Goal: Task Accomplishment & Management: Use online tool/utility

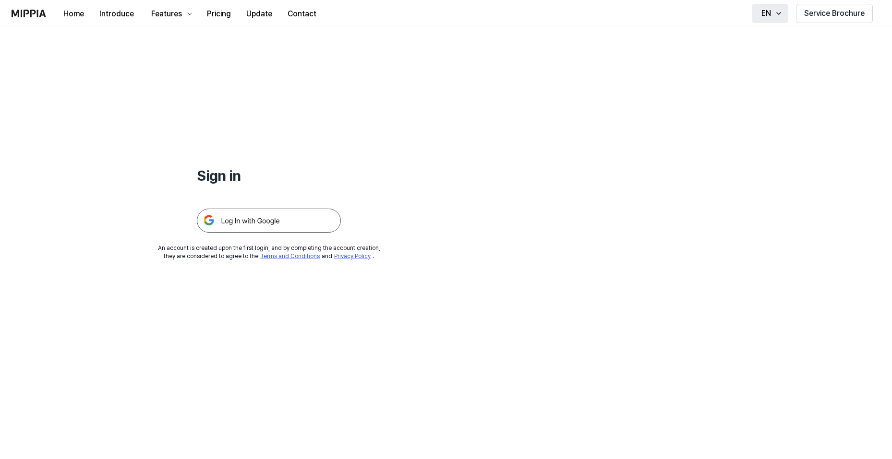
click at [777, 12] on icon "button" at bounding box center [779, 13] width 4 height 2
click at [776, 12] on icon "button" at bounding box center [779, 14] width 8 height 8
click at [283, 222] on img at bounding box center [269, 220] width 144 height 24
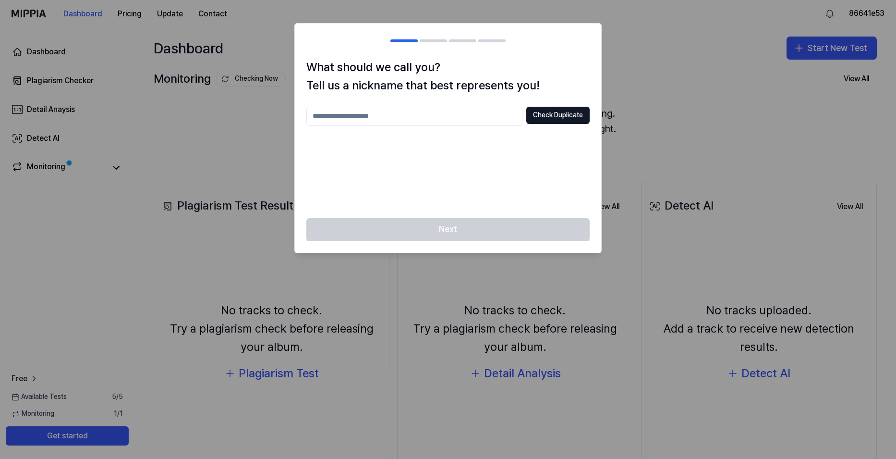
click at [368, 116] on input "text" at bounding box center [414, 116] width 216 height 19
type input "*****"
click at [563, 112] on button "Check Duplicate" at bounding box center [557, 115] width 63 height 17
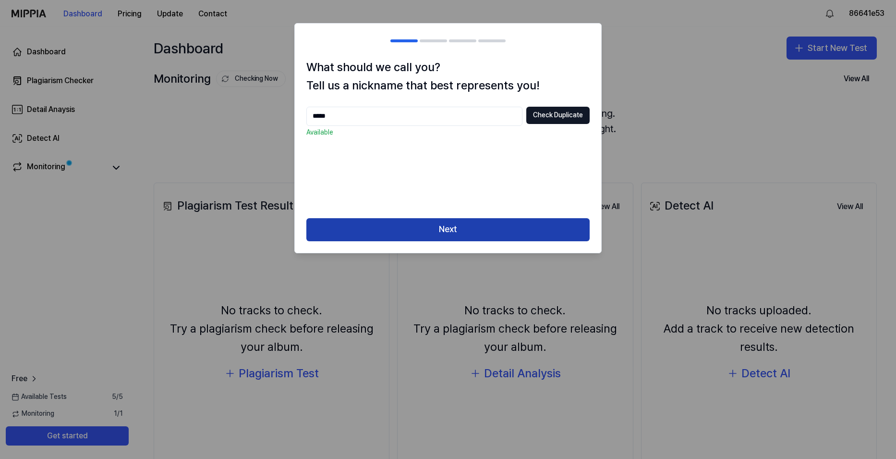
click at [469, 229] on button "Next" at bounding box center [447, 229] width 283 height 23
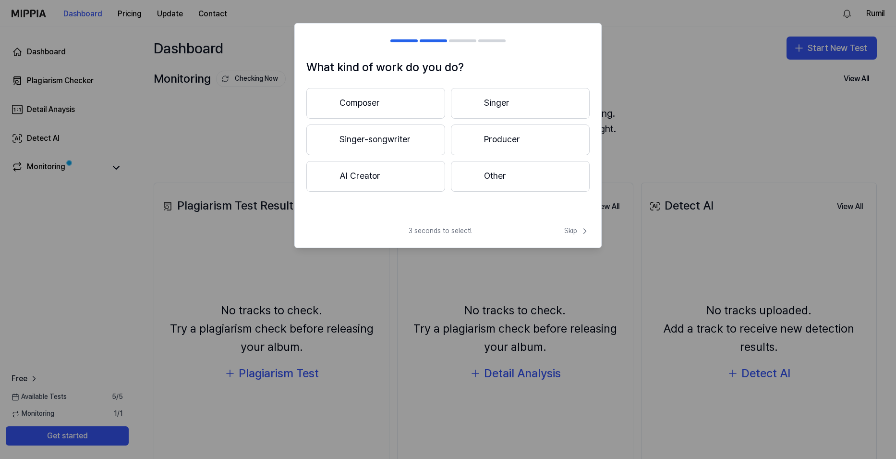
click at [391, 140] on button "Singer-songwriter" at bounding box center [375, 139] width 139 height 31
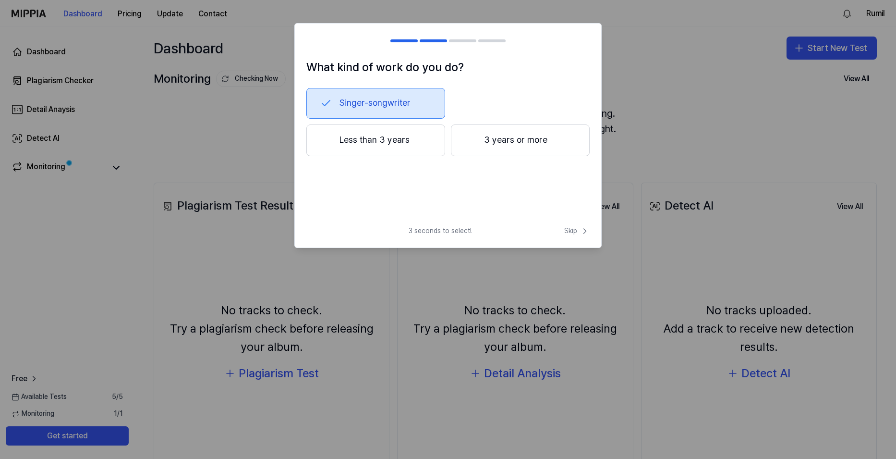
click at [386, 139] on button "Less than 3 years" at bounding box center [375, 140] width 139 height 32
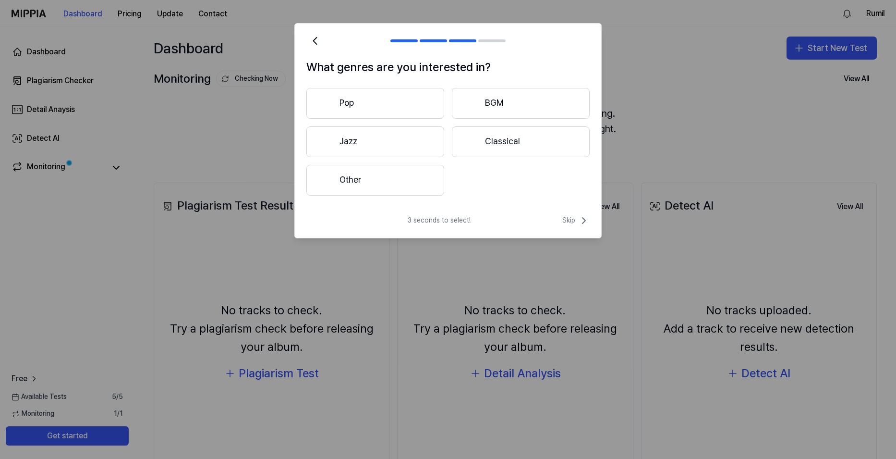
click at [381, 106] on button "Pop" at bounding box center [375, 103] width 138 height 31
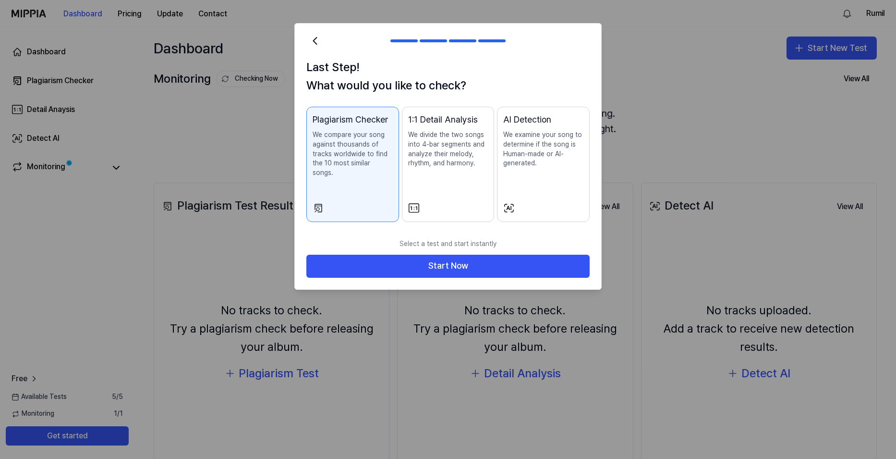
click at [455, 186] on div "1:1 Detail Analysis We divide the two songs into 4-bar segments and analyze the…" at bounding box center [448, 150] width 80 height 74
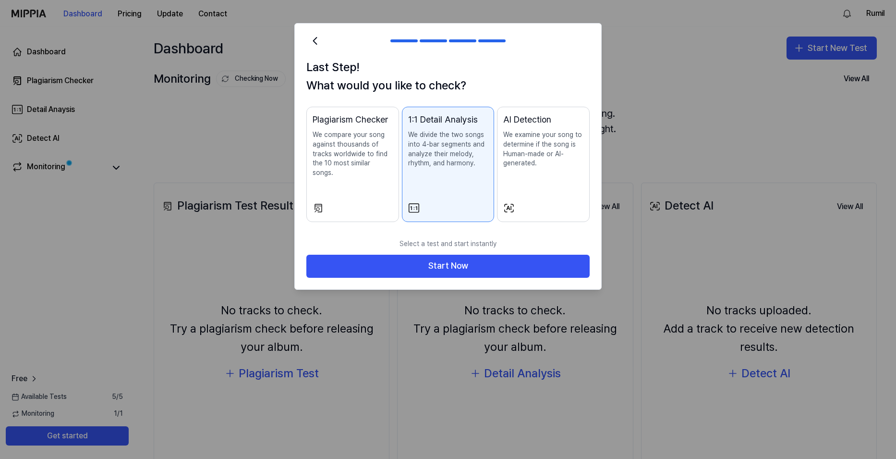
click at [358, 162] on p "We compare your song against thousands of tracks worldwide to find the 10 most …" at bounding box center [353, 153] width 80 height 47
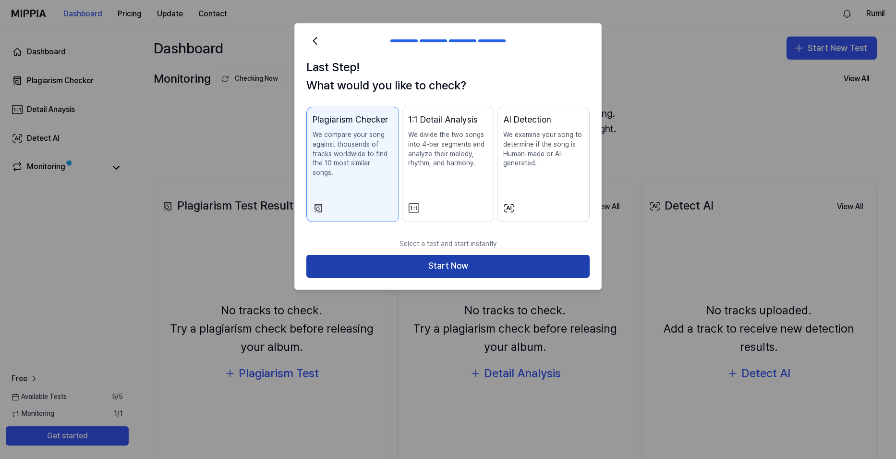
click at [466, 255] on button "Start Now" at bounding box center [447, 265] width 283 height 23
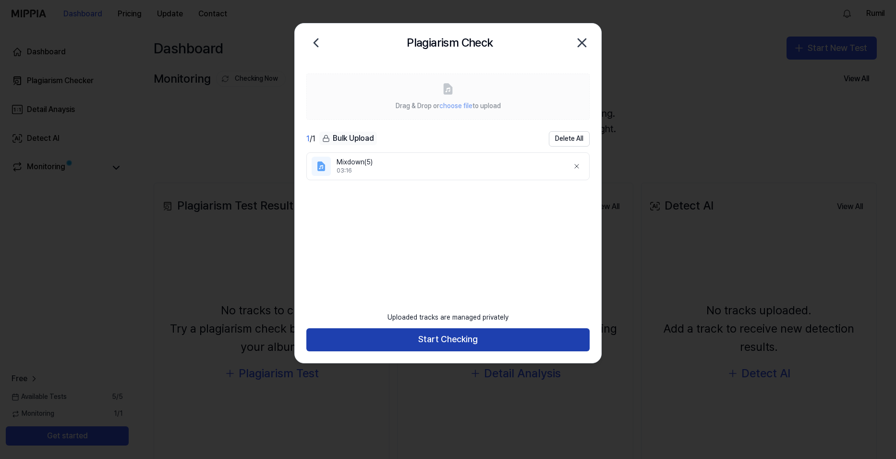
click at [468, 347] on button "Start Checking" at bounding box center [447, 339] width 283 height 23
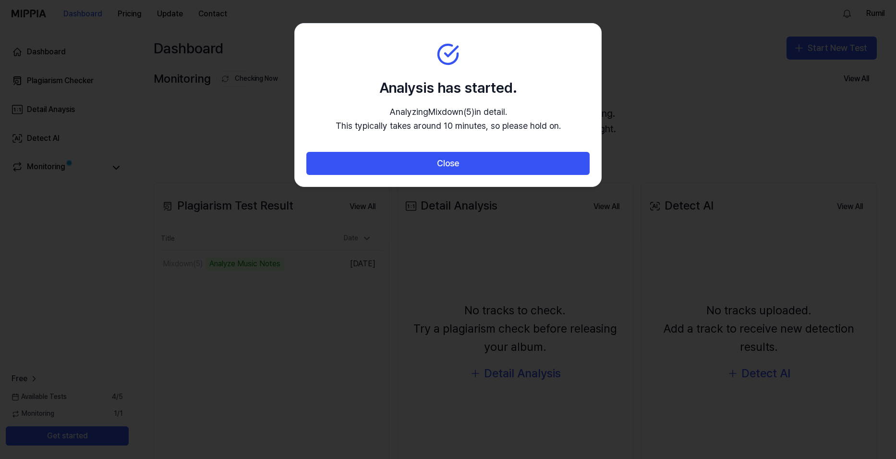
click at [570, 50] on section "Analysis has started. Analyzing Mixdown(5) in detail. This typically takes arou…" at bounding box center [448, 88] width 306 height 129
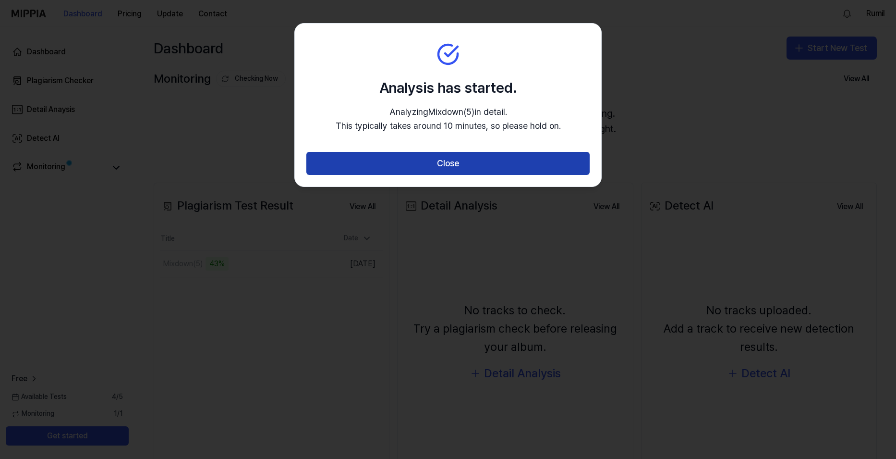
click at [440, 163] on button "Close" at bounding box center [447, 163] width 283 height 23
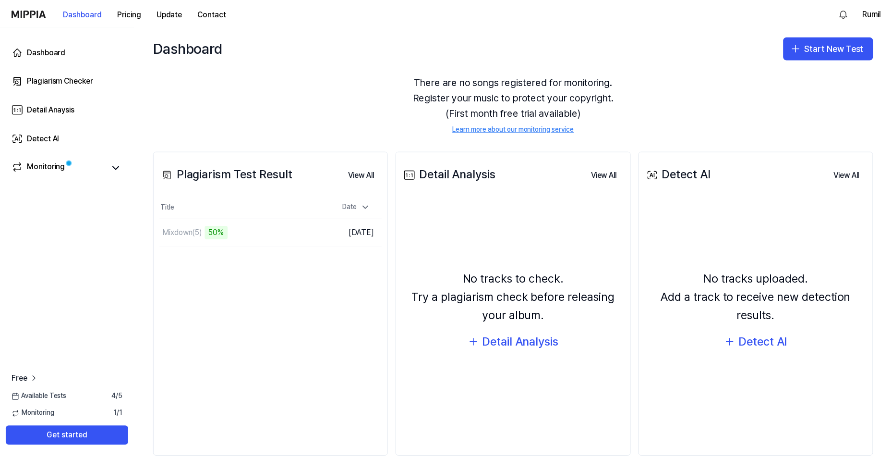
scroll to position [48, 0]
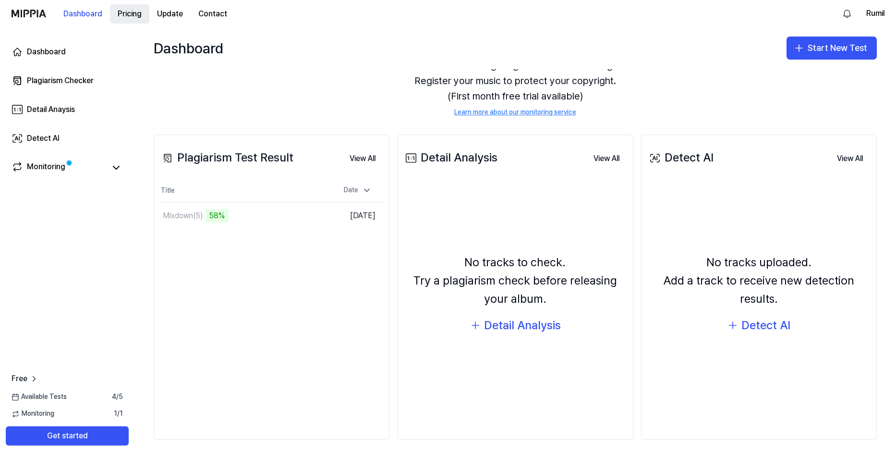
click at [135, 16] on button "Pricing" at bounding box center [129, 13] width 39 height 19
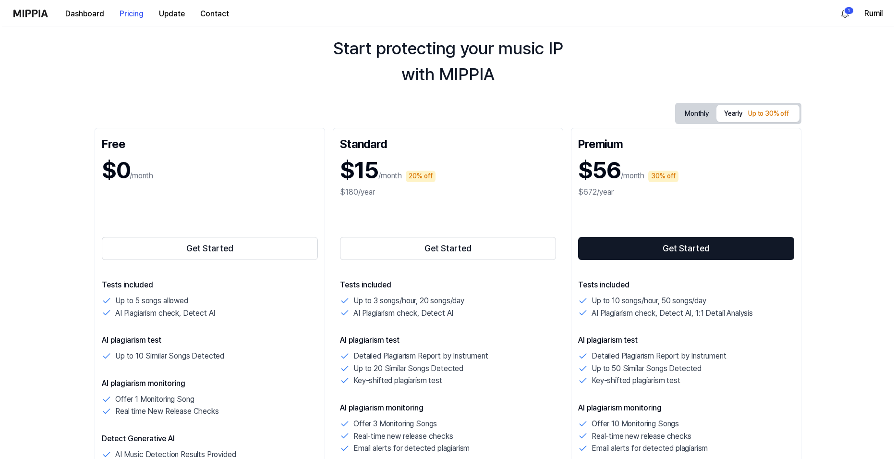
scroll to position [0, 0]
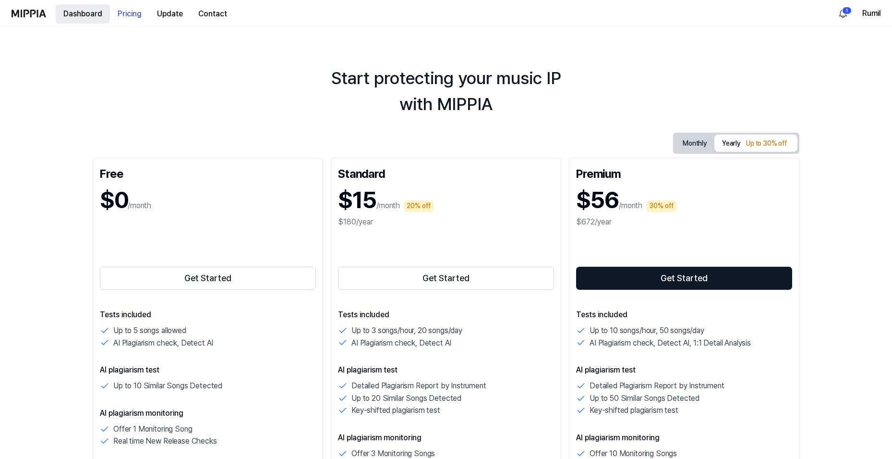
click at [86, 19] on button "Dashboard" at bounding box center [83, 13] width 54 height 19
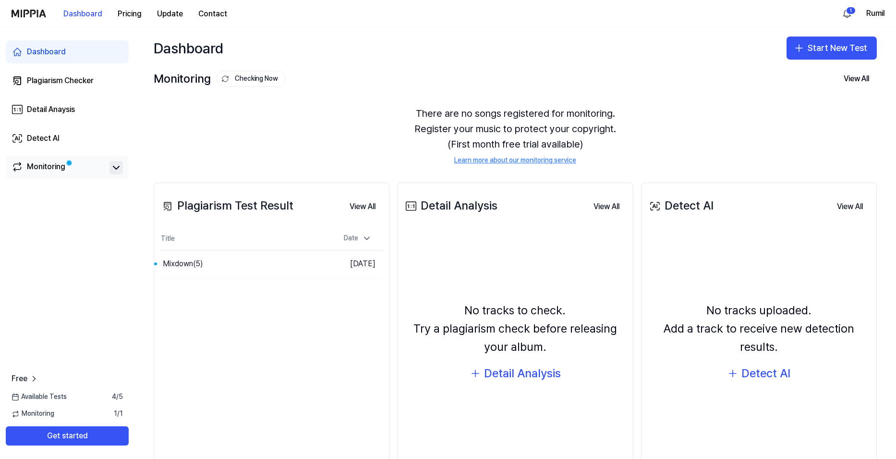
click at [119, 166] on icon at bounding box center [116, 168] width 12 height 12
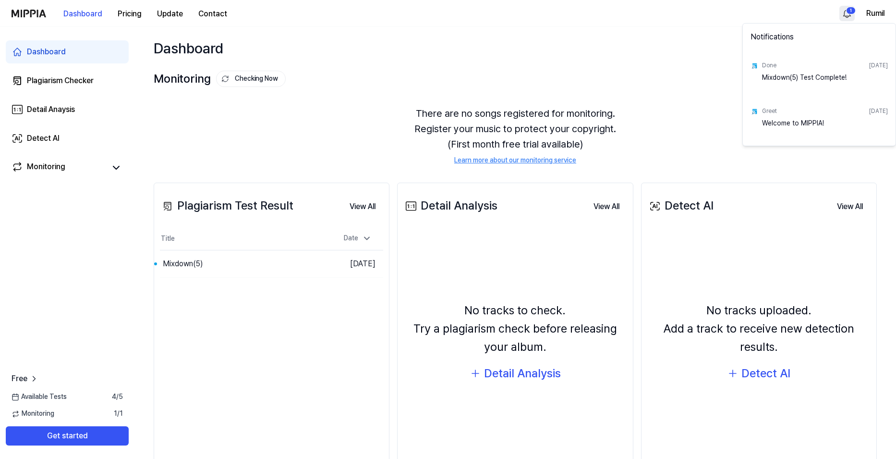
click at [850, 9] on html "Dashboard Pricing Update Contact 1 Rumil Dashboard Plagiarism Checker Detail An…" at bounding box center [448, 229] width 896 height 459
click at [821, 79] on div "Mixdown(5) Test Complete!" at bounding box center [825, 82] width 126 height 19
click at [398, 126] on html "Dashboard Pricing Update Contact Rumil Dashboard Plagiarism Checker Detail Anay…" at bounding box center [448, 229] width 896 height 459
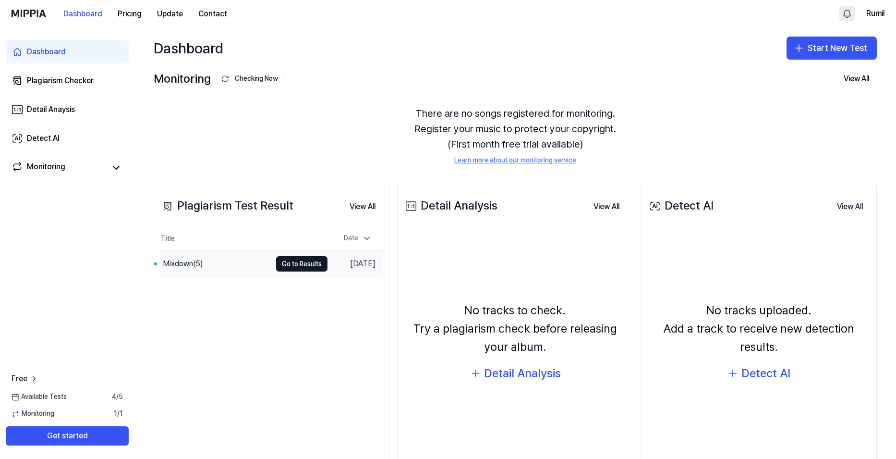
click at [183, 265] on div "Mixdown(5)" at bounding box center [183, 264] width 40 height 12
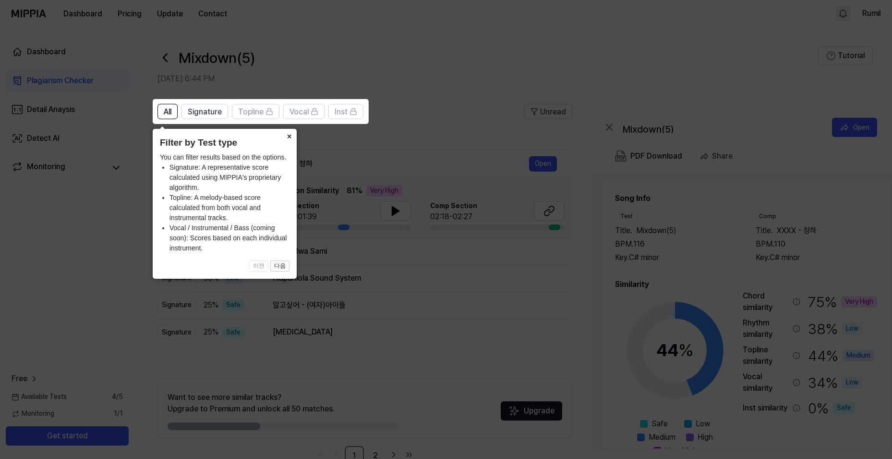
click at [290, 137] on button "×" at bounding box center [288, 135] width 15 height 13
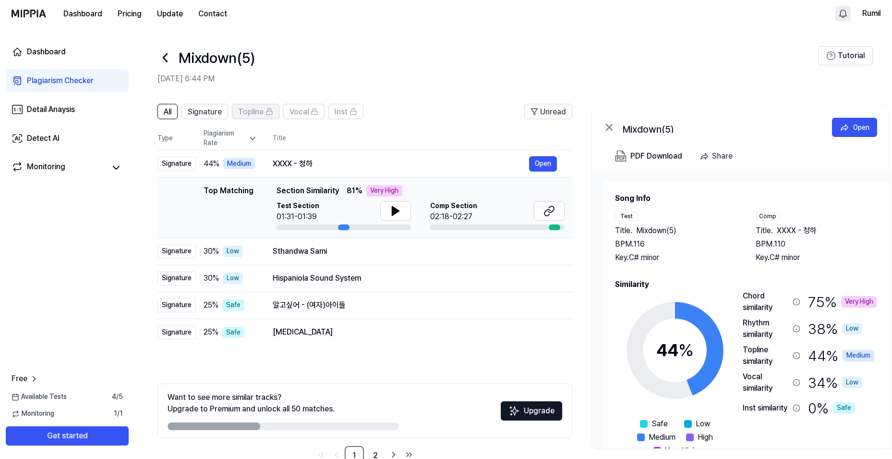
click at [260, 114] on span "Topline" at bounding box center [250, 112] width 25 height 12
click at [547, 160] on button "Open" at bounding box center [543, 163] width 28 height 15
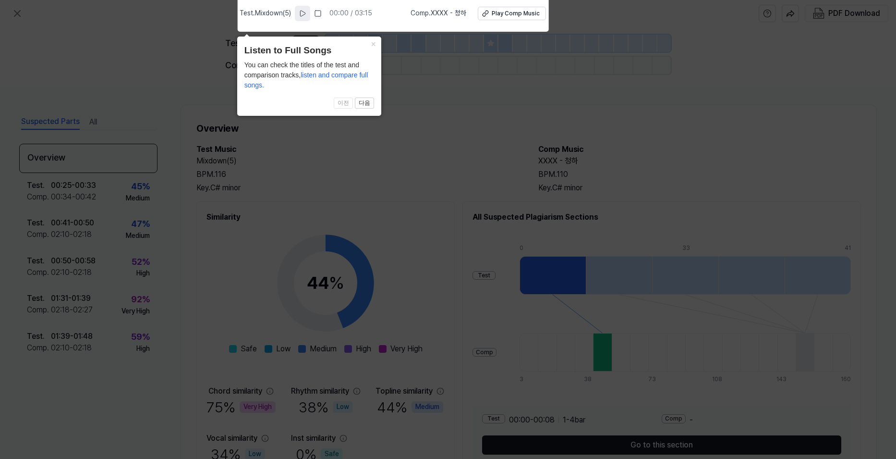
click at [305, 15] on icon at bounding box center [303, 14] width 8 height 8
click at [376, 45] on button "×" at bounding box center [373, 42] width 15 height 13
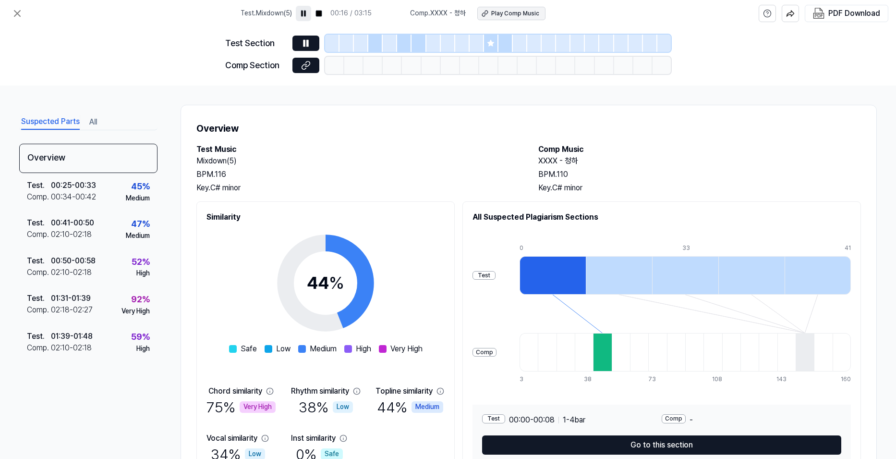
click at [511, 16] on div "Play Comp Music" at bounding box center [515, 14] width 48 height 8
click at [307, 12] on icon at bounding box center [303, 14] width 8 height 8
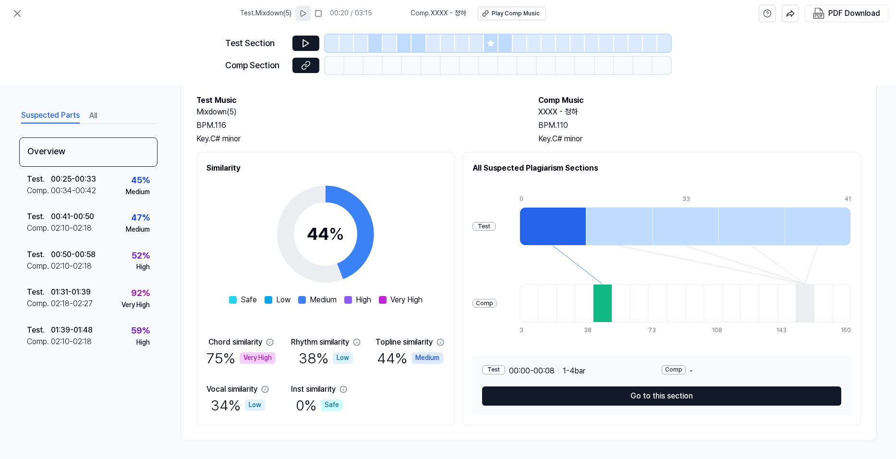
scroll to position [50, 0]
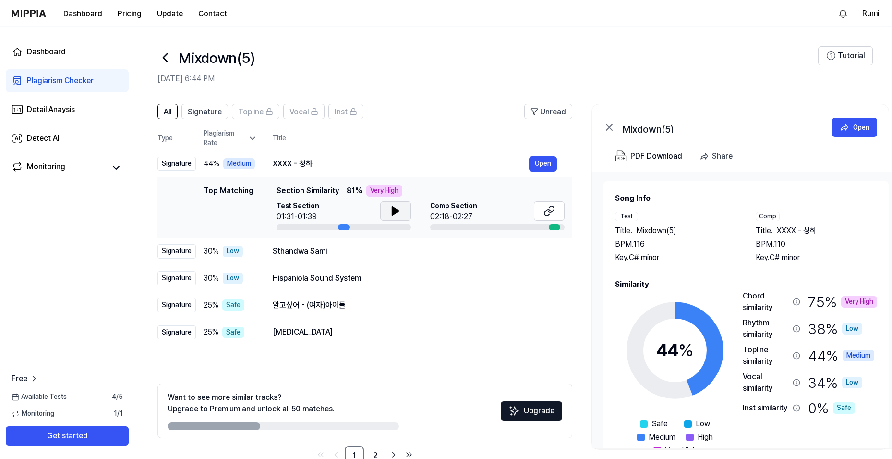
click at [394, 209] on icon at bounding box center [395, 210] width 7 height 9
click at [394, 209] on icon at bounding box center [394, 211] width 2 height 8
click at [546, 212] on icon at bounding box center [549, 211] width 12 height 12
click at [543, 254] on button "Open" at bounding box center [543, 250] width 28 height 15
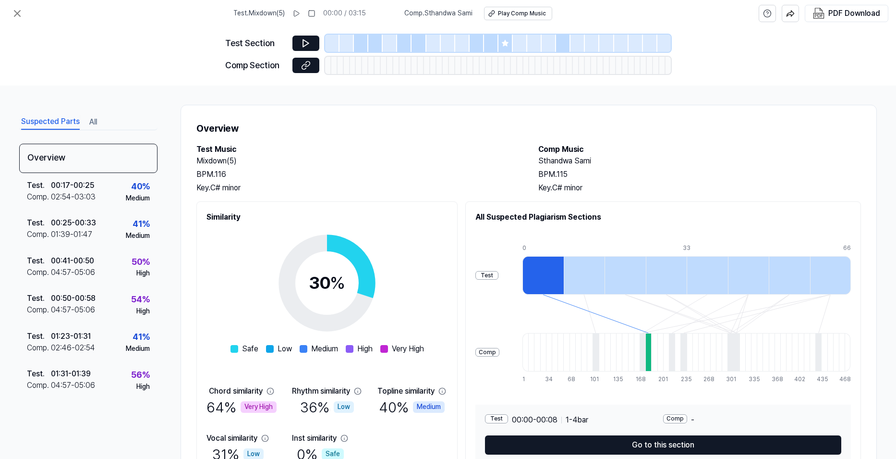
click at [505, 44] on icon at bounding box center [505, 43] width 6 height 6
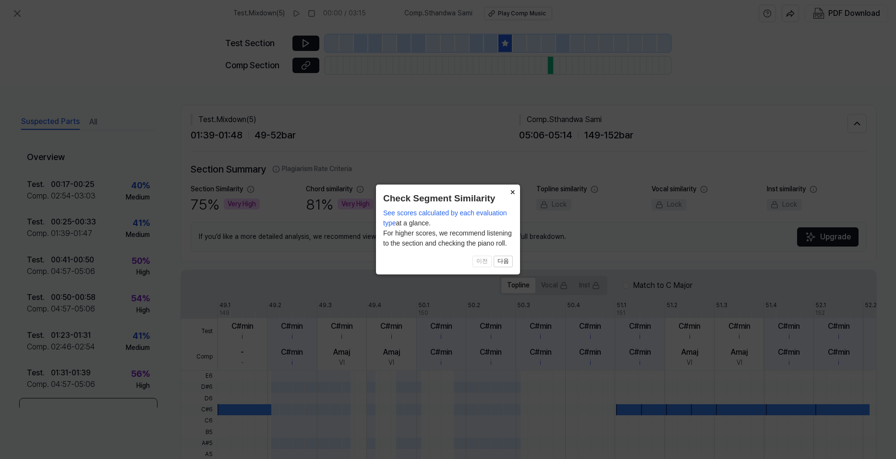
click at [513, 191] on button "×" at bounding box center [512, 190] width 15 height 13
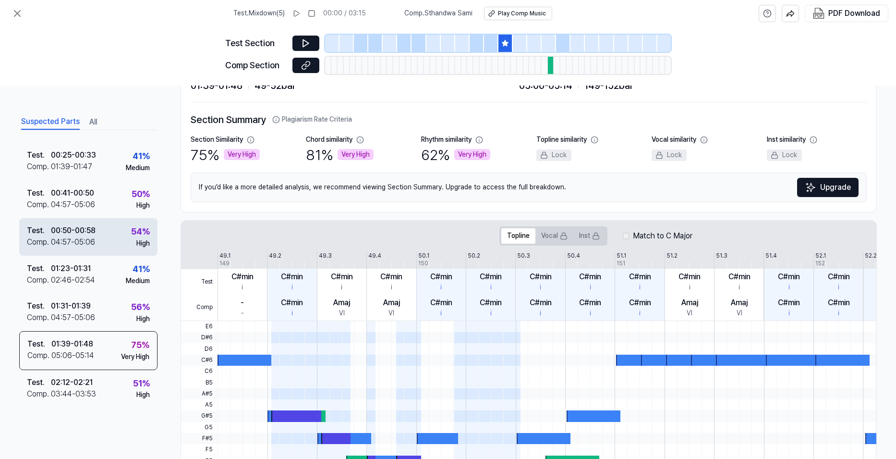
scroll to position [96, 0]
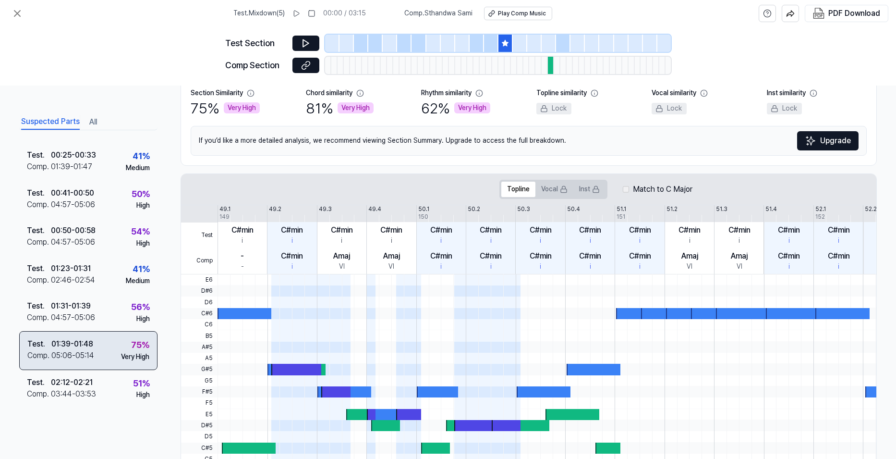
click at [80, 347] on div "01:39 - 01:48" at bounding box center [72, 344] width 42 height 12
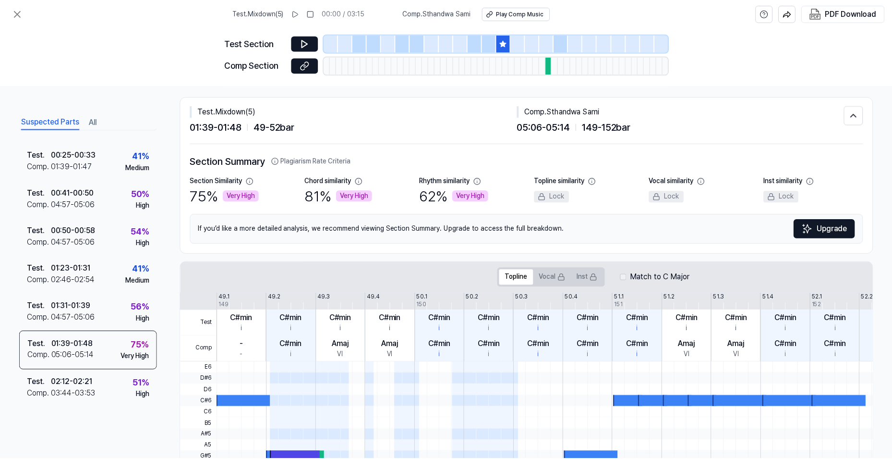
scroll to position [0, 0]
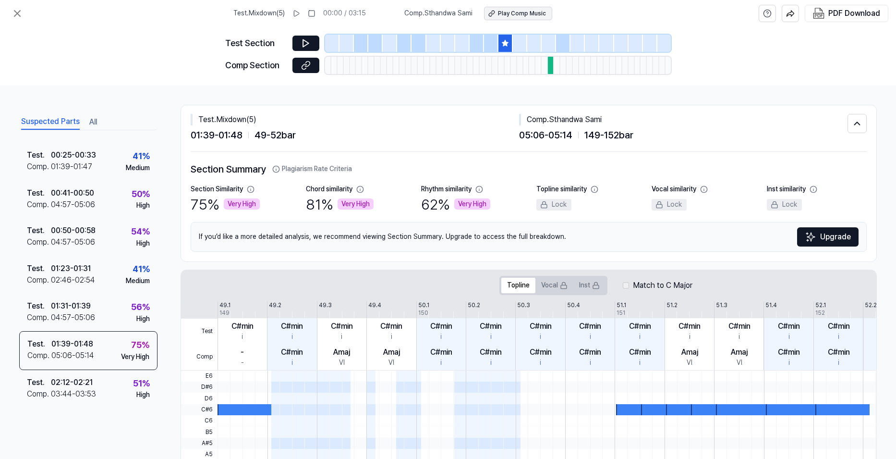
click at [520, 10] on div "Play Comp Music" at bounding box center [522, 14] width 48 height 8
click at [365, 46] on div at bounding box center [361, 43] width 14 height 17
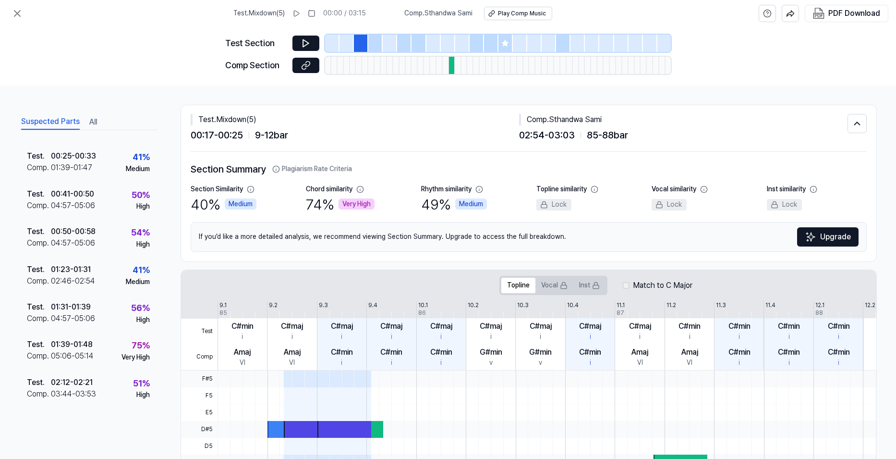
click at [380, 47] on div at bounding box center [375, 43] width 14 height 17
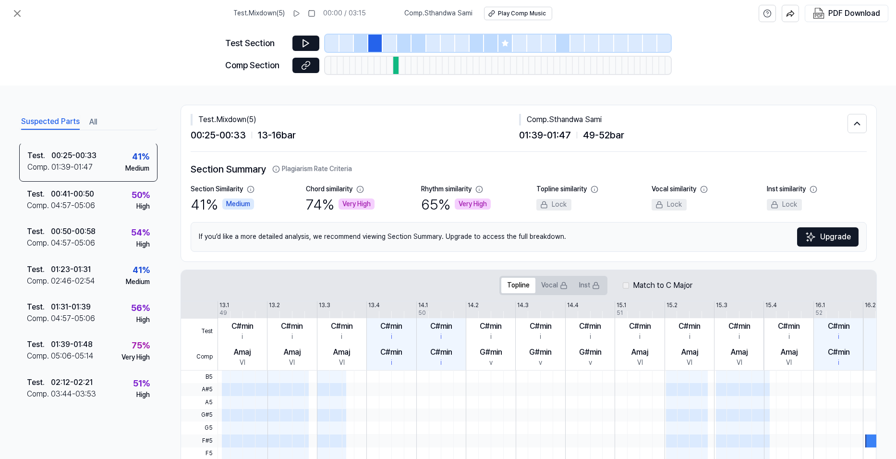
click at [365, 46] on div at bounding box center [361, 43] width 14 height 17
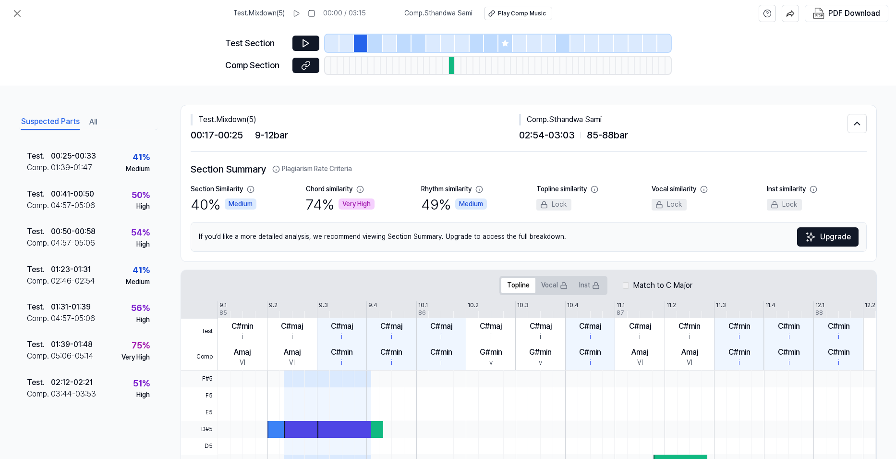
click at [504, 44] on icon at bounding box center [505, 43] width 6 height 6
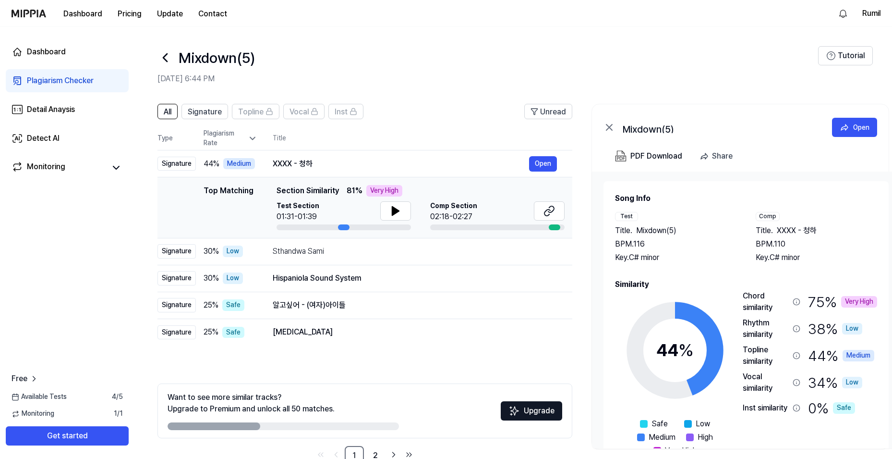
scroll to position [25, 0]
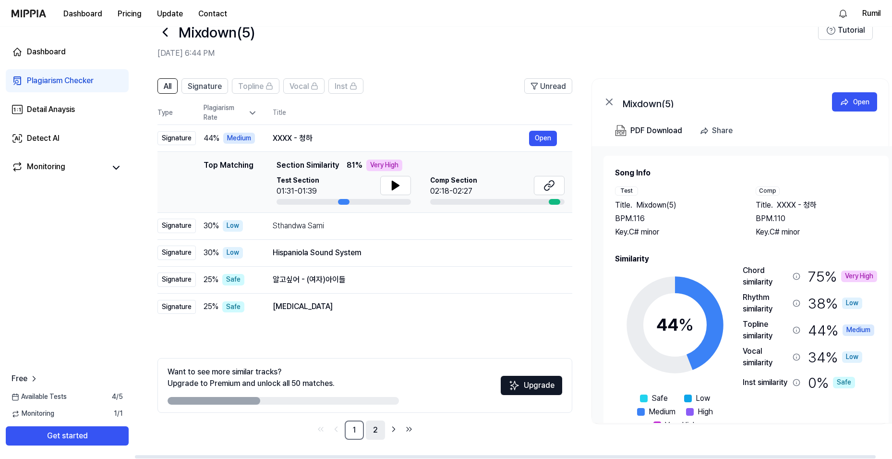
click at [374, 433] on link "2" at bounding box center [375, 429] width 19 height 19
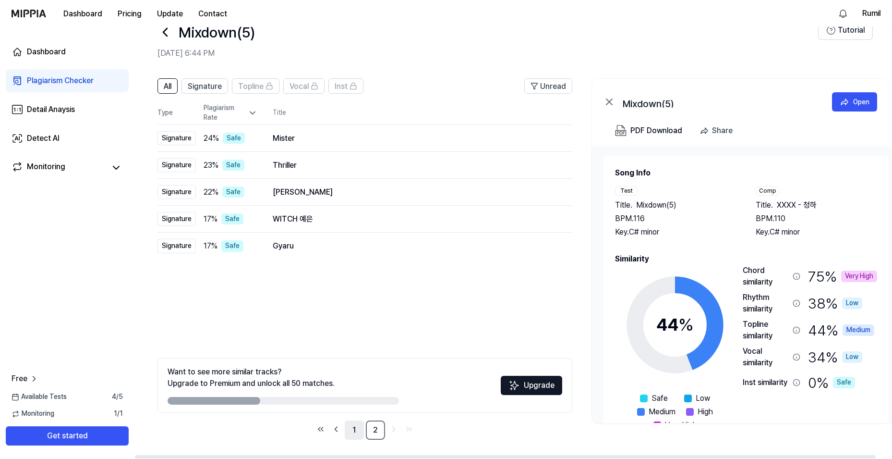
click at [351, 432] on link "1" at bounding box center [354, 429] width 19 height 19
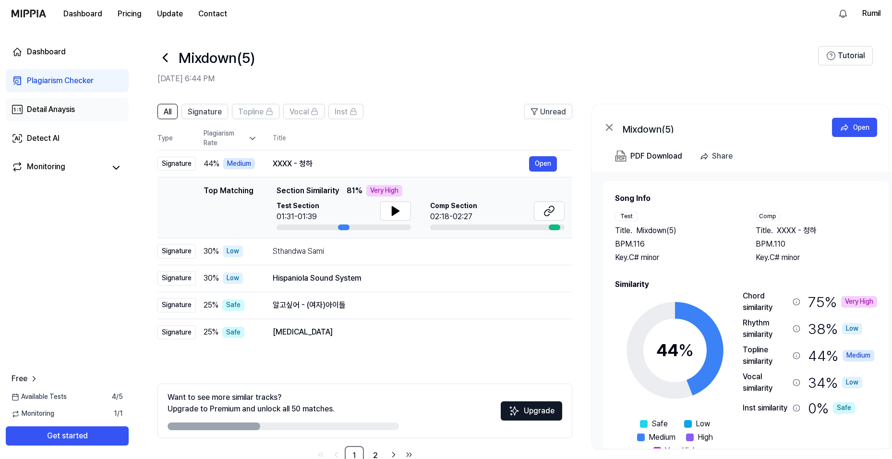
click at [46, 110] on div "Detail Anaysis" at bounding box center [51, 110] width 48 height 12
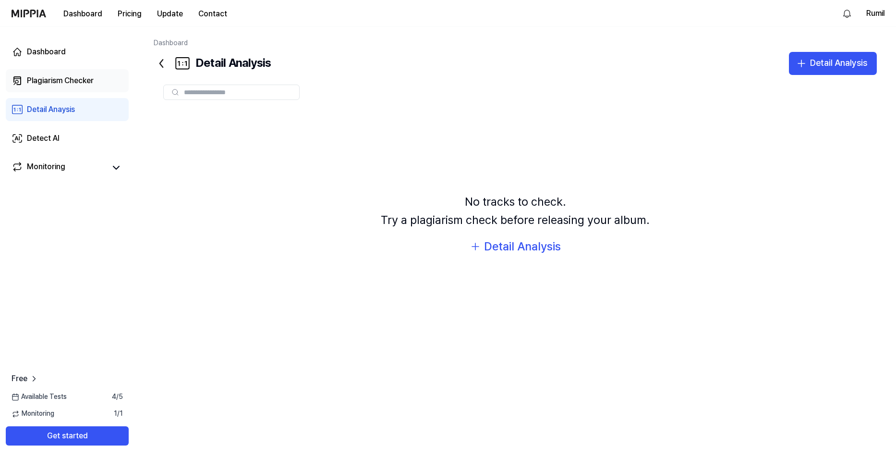
click at [64, 85] on div "Plagiarism Checker" at bounding box center [60, 81] width 67 height 12
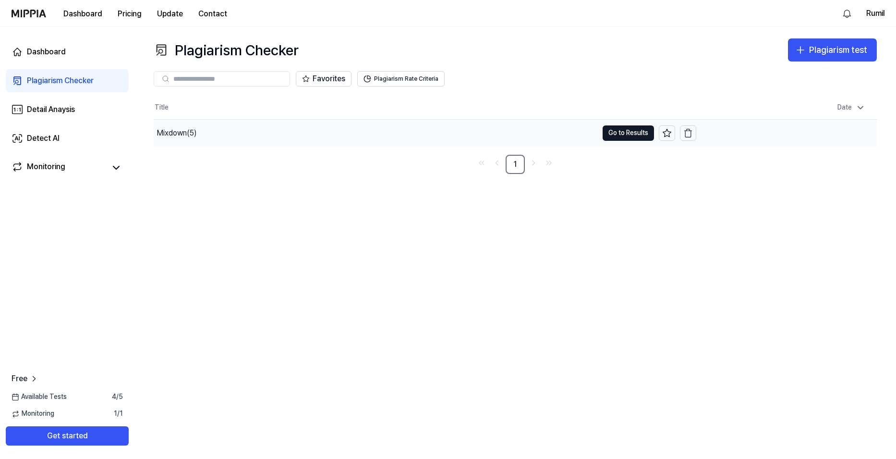
click at [181, 136] on div "Mixdown(5)" at bounding box center [177, 133] width 40 height 12
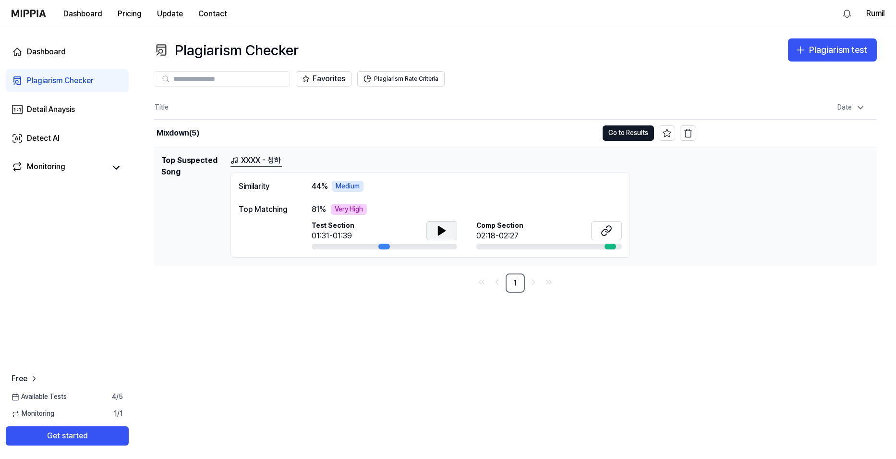
click at [439, 229] on icon at bounding box center [441, 230] width 7 height 9
click at [440, 231] on icon at bounding box center [440, 230] width 2 height 8
click at [608, 232] on icon at bounding box center [608, 229] width 6 height 6
click at [35, 13] on img at bounding box center [29, 14] width 35 height 8
